Goal: Information Seeking & Learning: Understand process/instructions

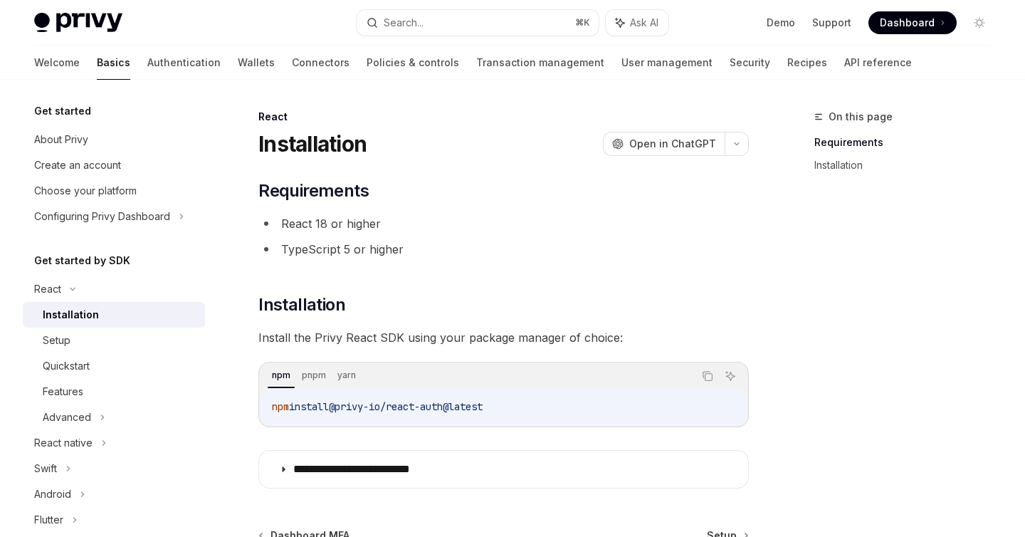
scroll to position [163, 0]
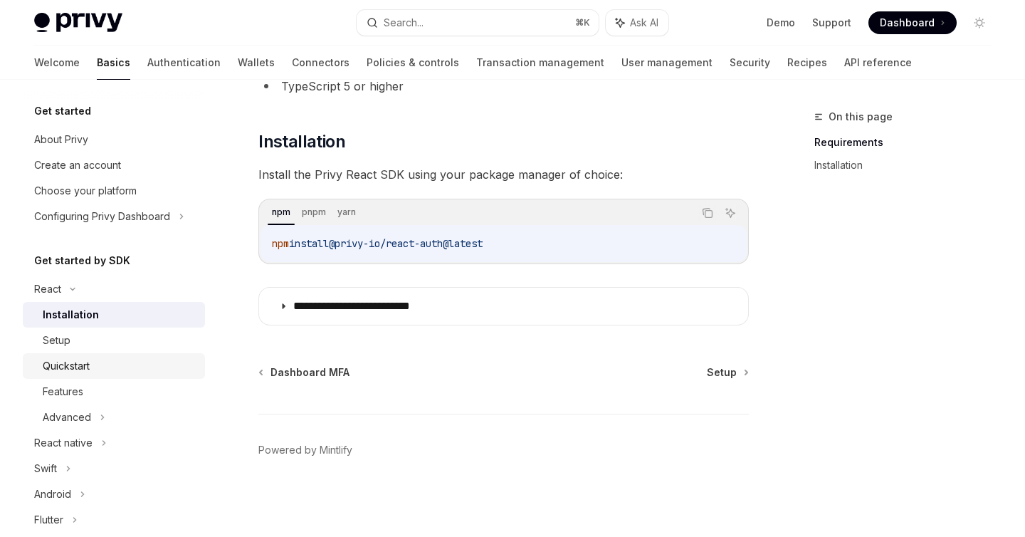
click at [80, 363] on div "Quickstart" at bounding box center [66, 365] width 47 height 17
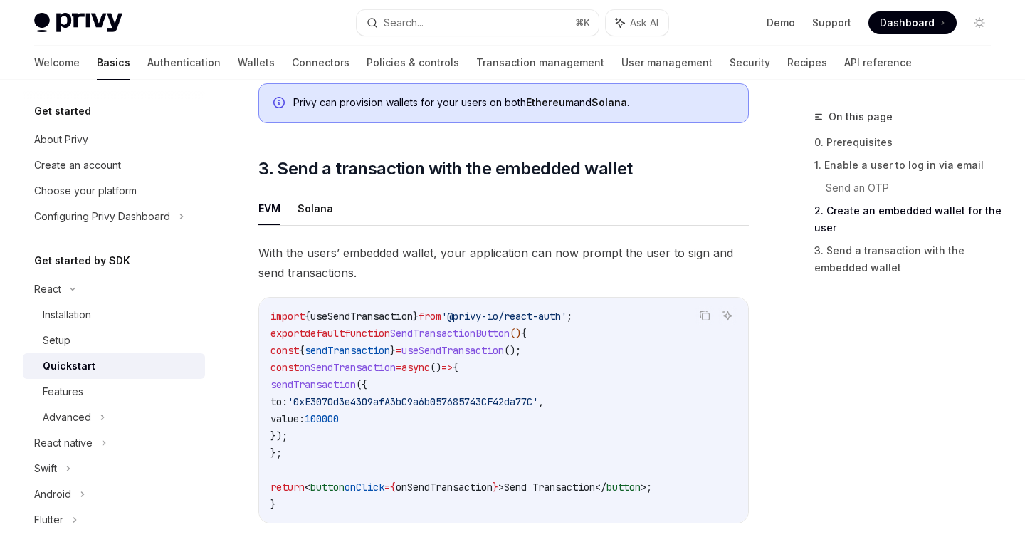
scroll to position [1171, 0]
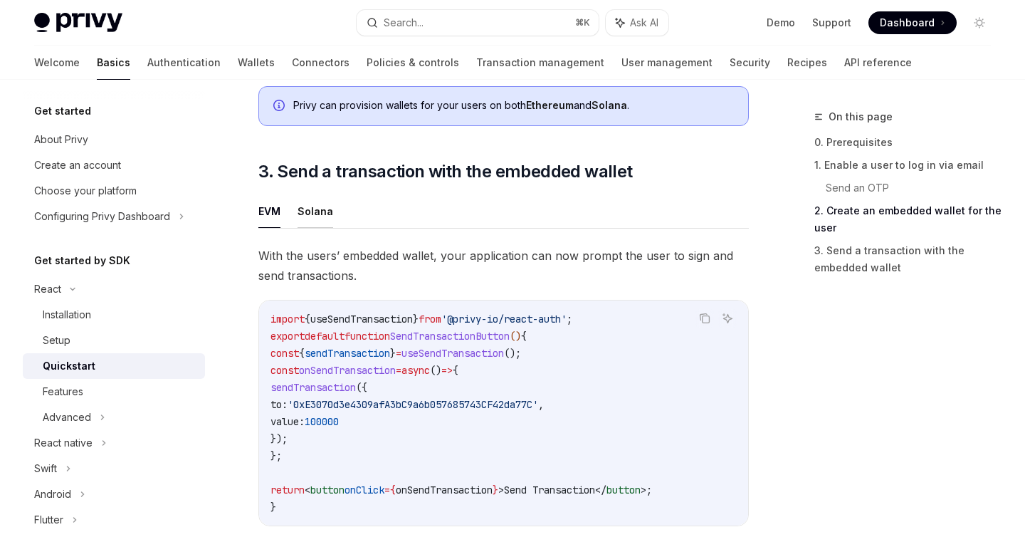
click at [318, 219] on button "Solana" at bounding box center [316, 210] width 36 height 33
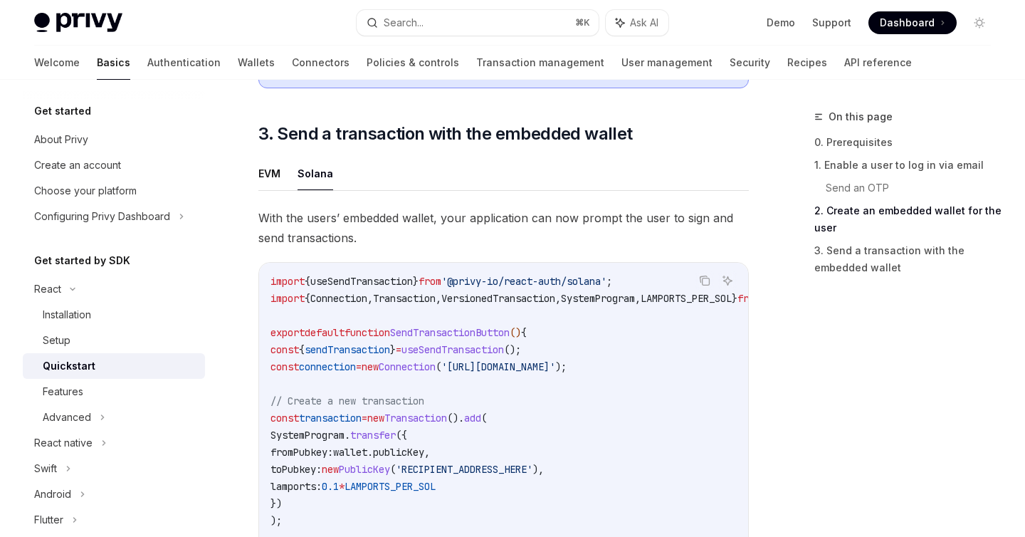
scroll to position [1205, 0]
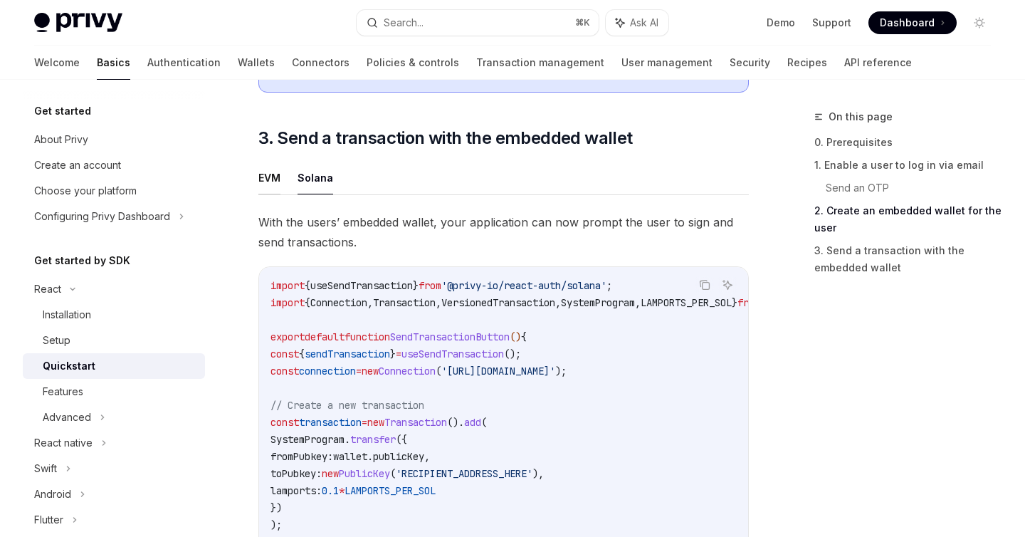
click at [266, 186] on button "EVM" at bounding box center [269, 177] width 22 height 33
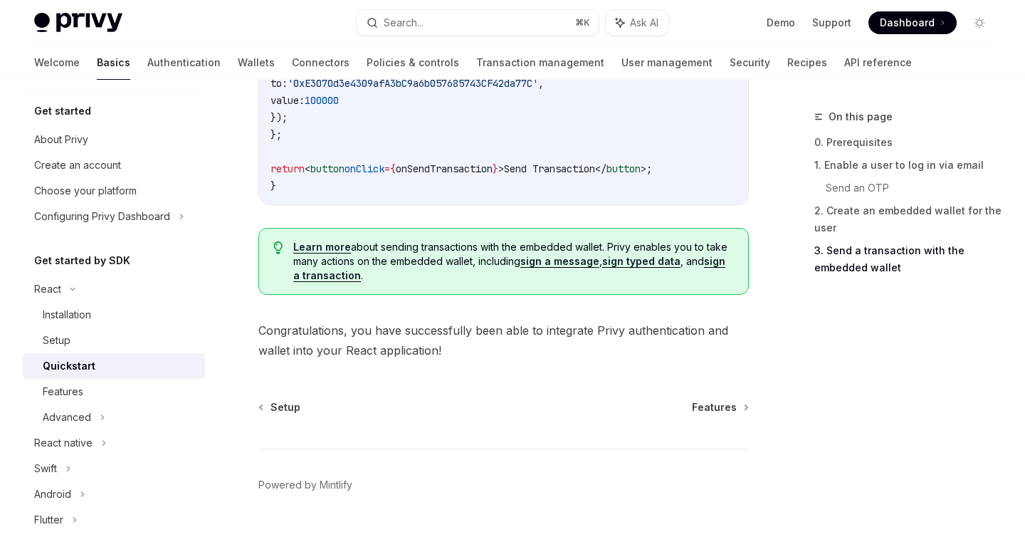
scroll to position [1533, 0]
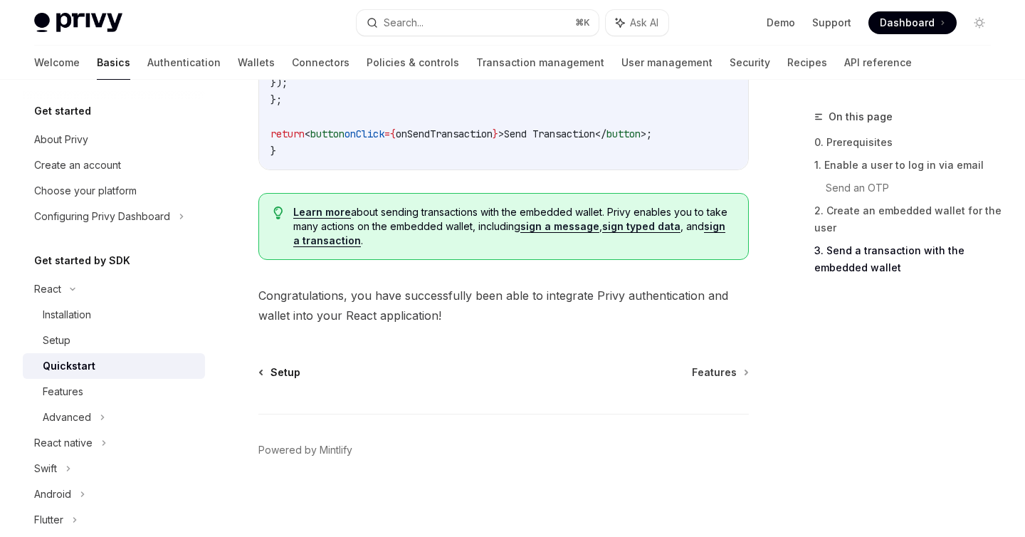
click at [292, 369] on span "Setup" at bounding box center [286, 372] width 30 height 14
type textarea "*"
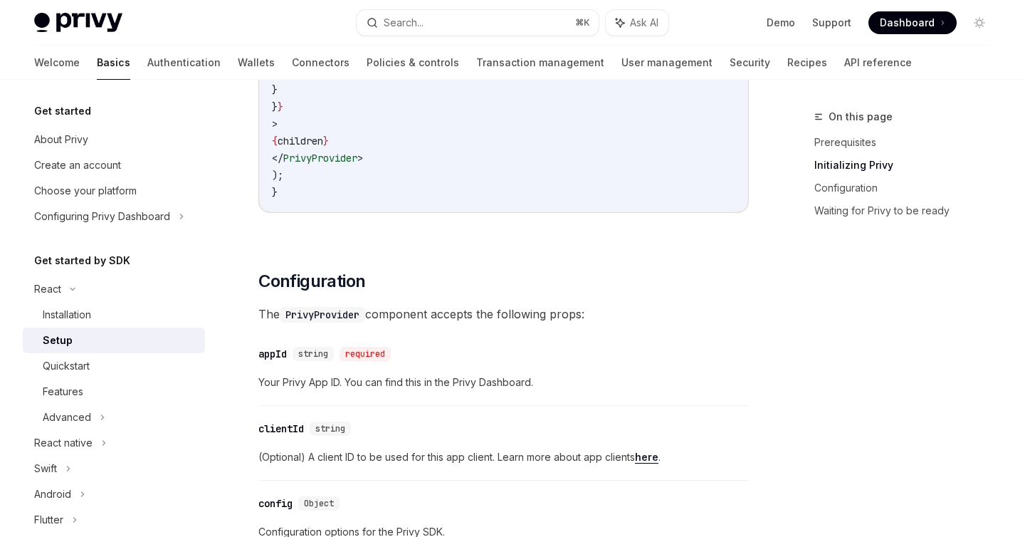
scroll to position [812, 0]
